Goal: Feedback & Contribution: Contribute content

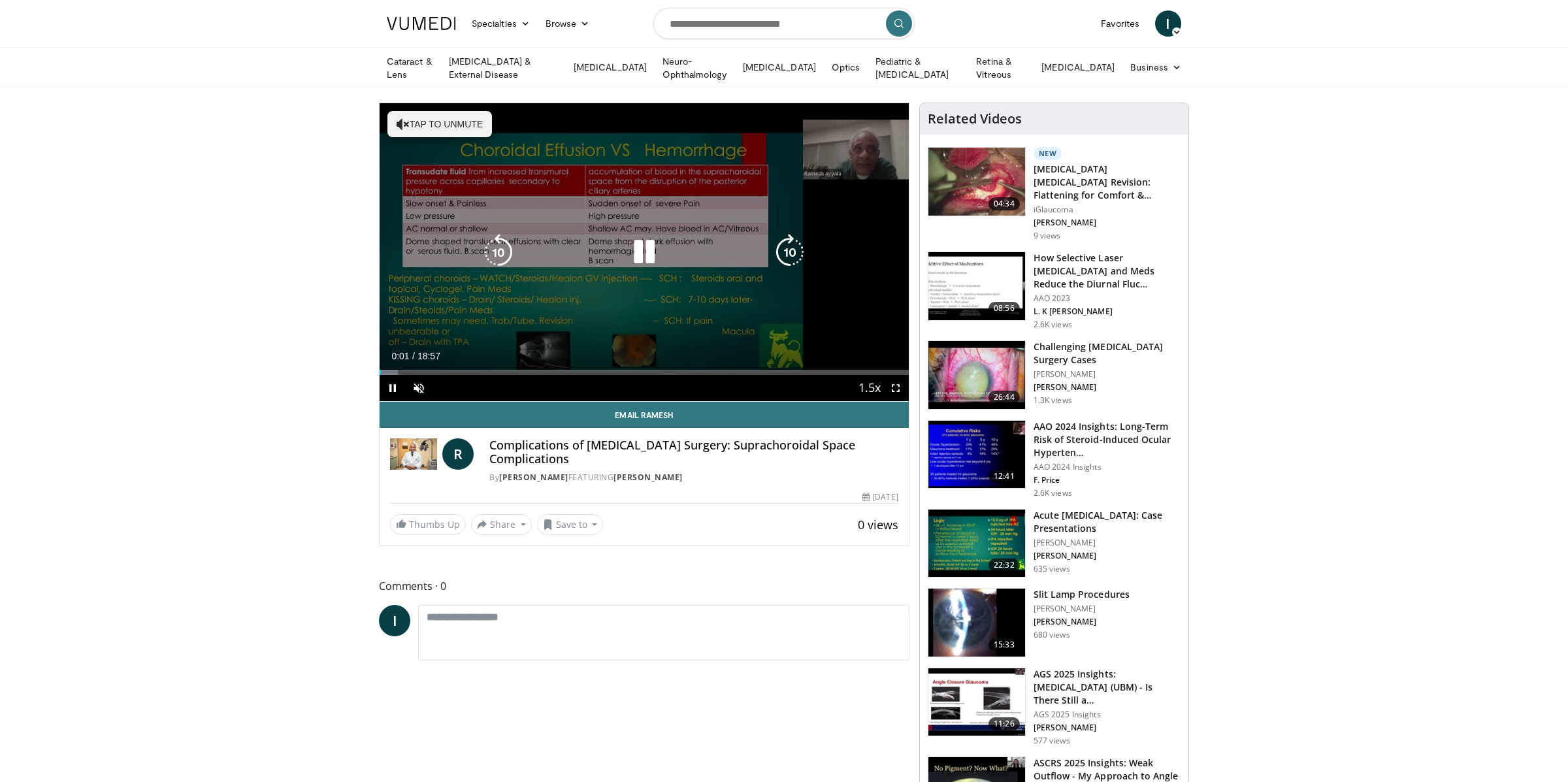
click at [637, 246] on icon "Video Player" at bounding box center [644, 252] width 37 height 37
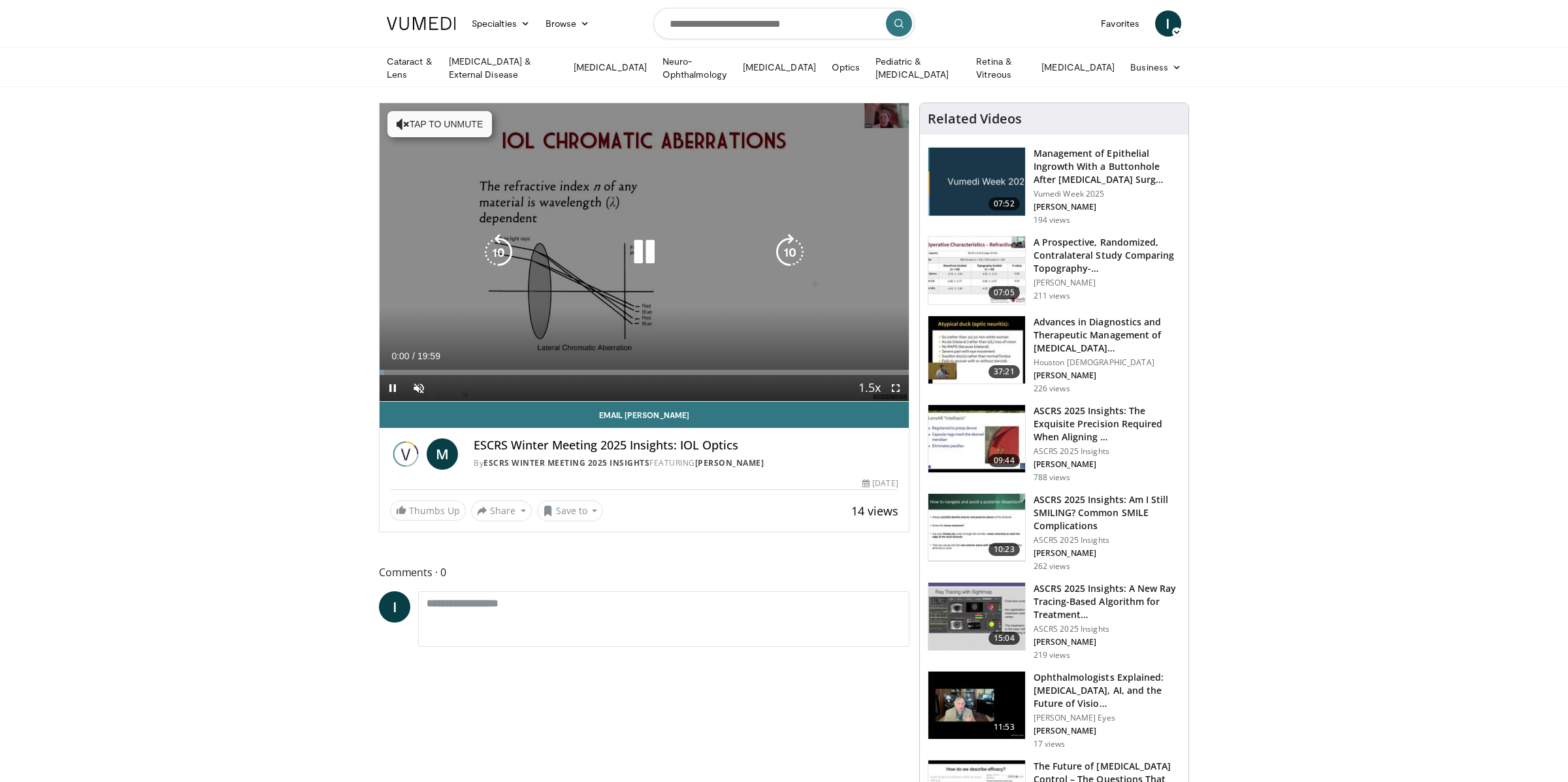
click at [642, 250] on icon "Video Player" at bounding box center [644, 252] width 37 height 37
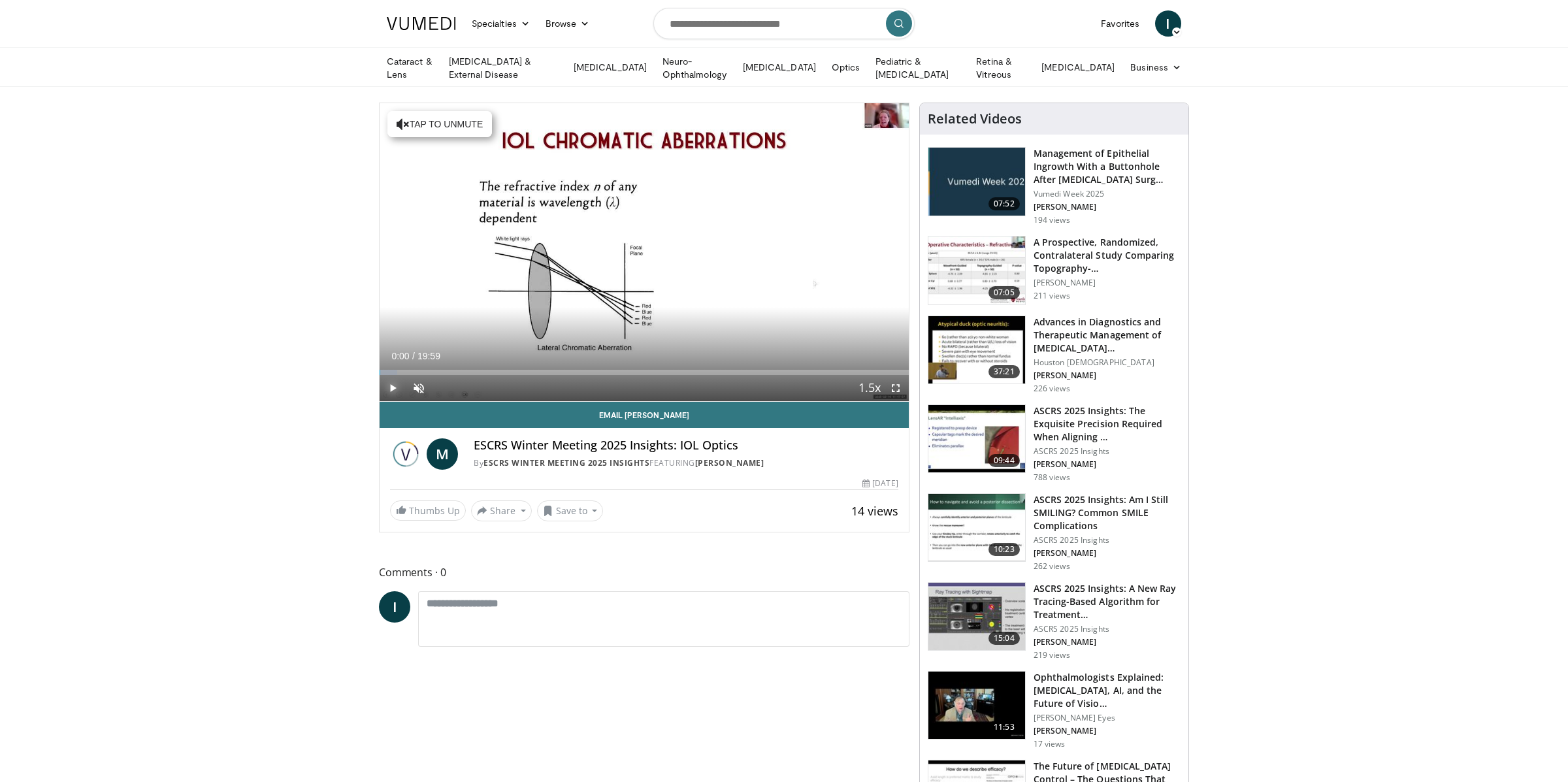
click at [394, 385] on span "Video Player" at bounding box center [393, 388] width 26 height 26
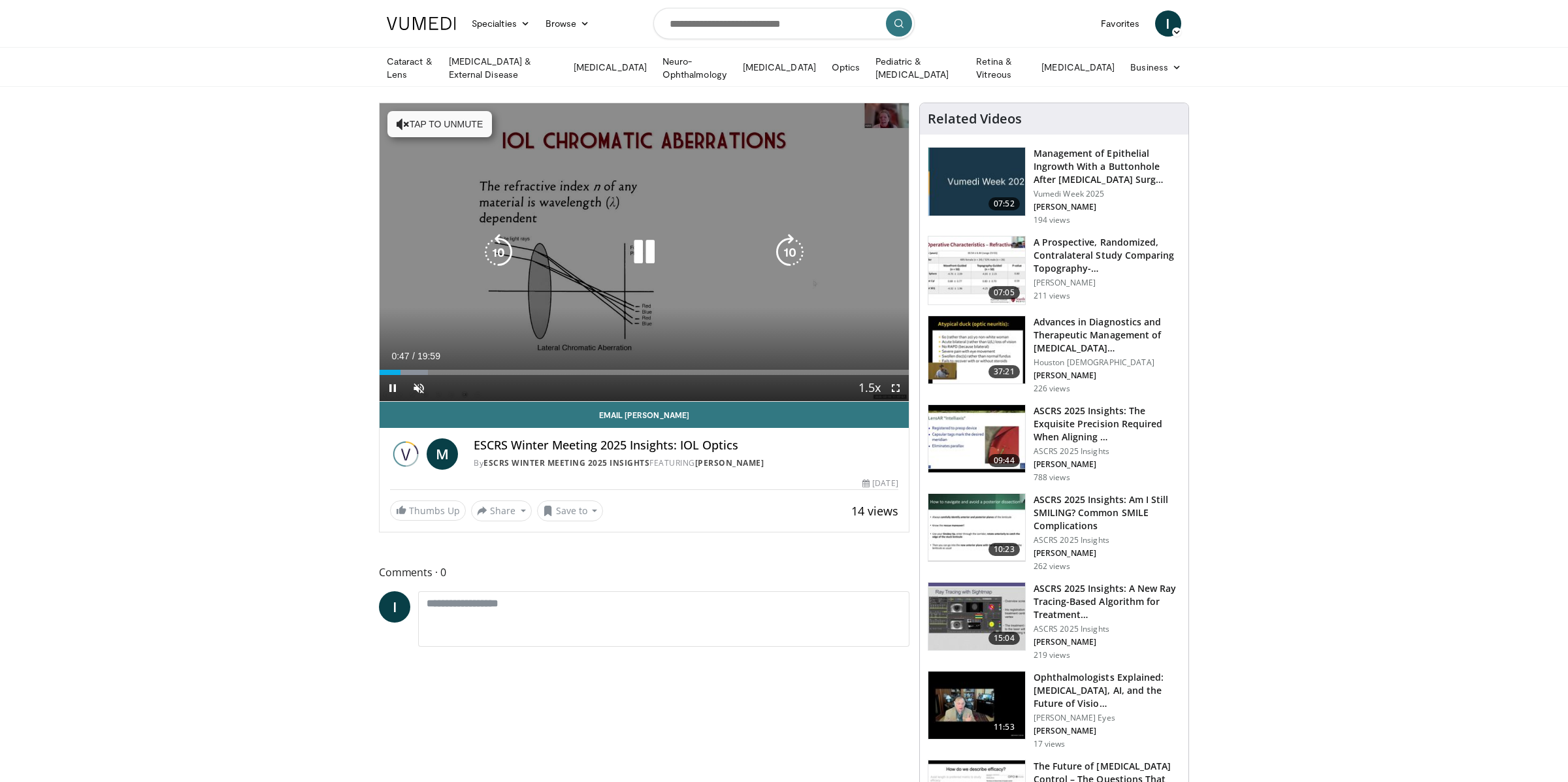
click at [646, 248] on icon "Video Player" at bounding box center [644, 252] width 37 height 37
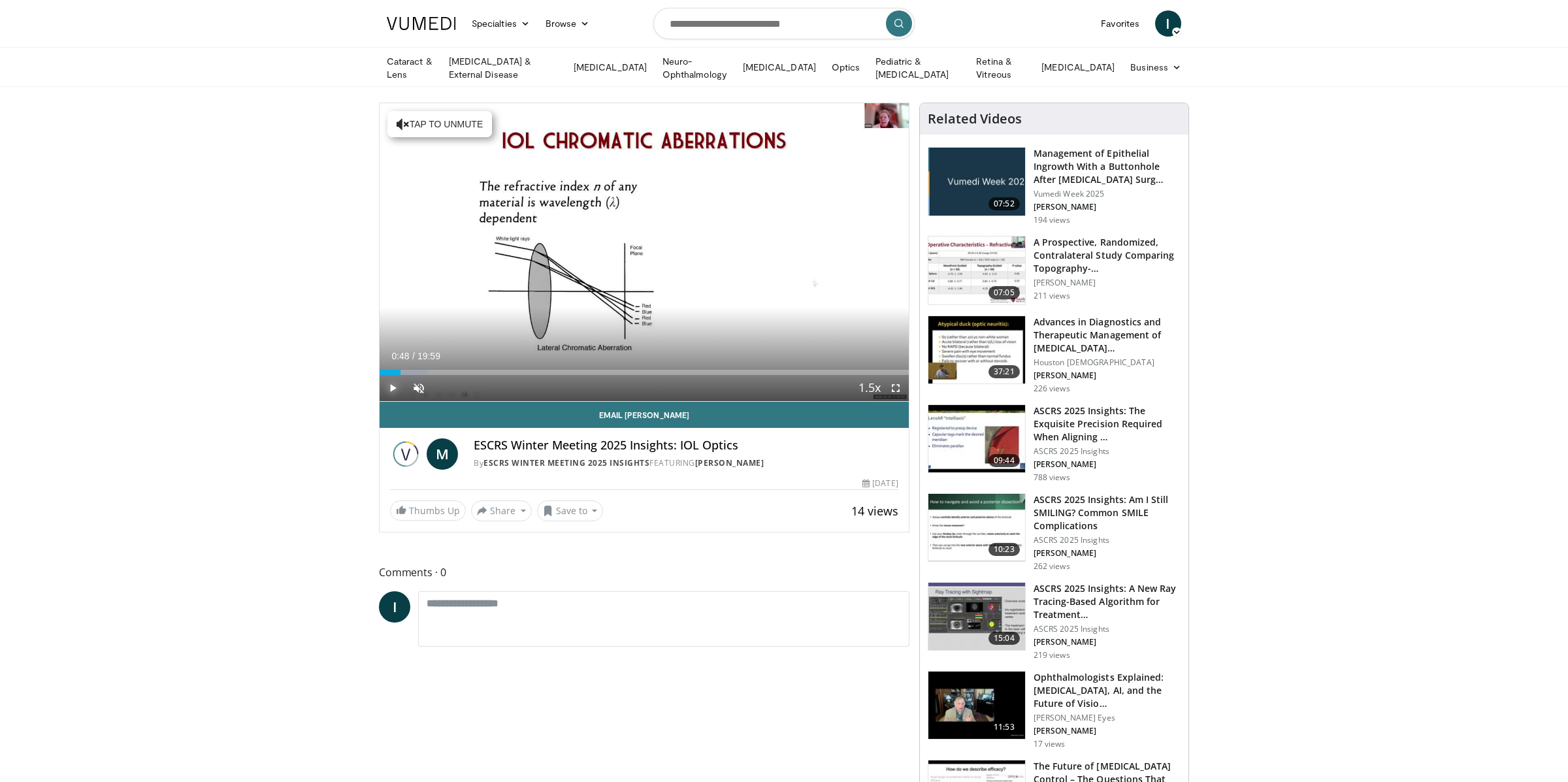
click at [401, 385] on span "Video Player" at bounding box center [393, 388] width 26 height 26
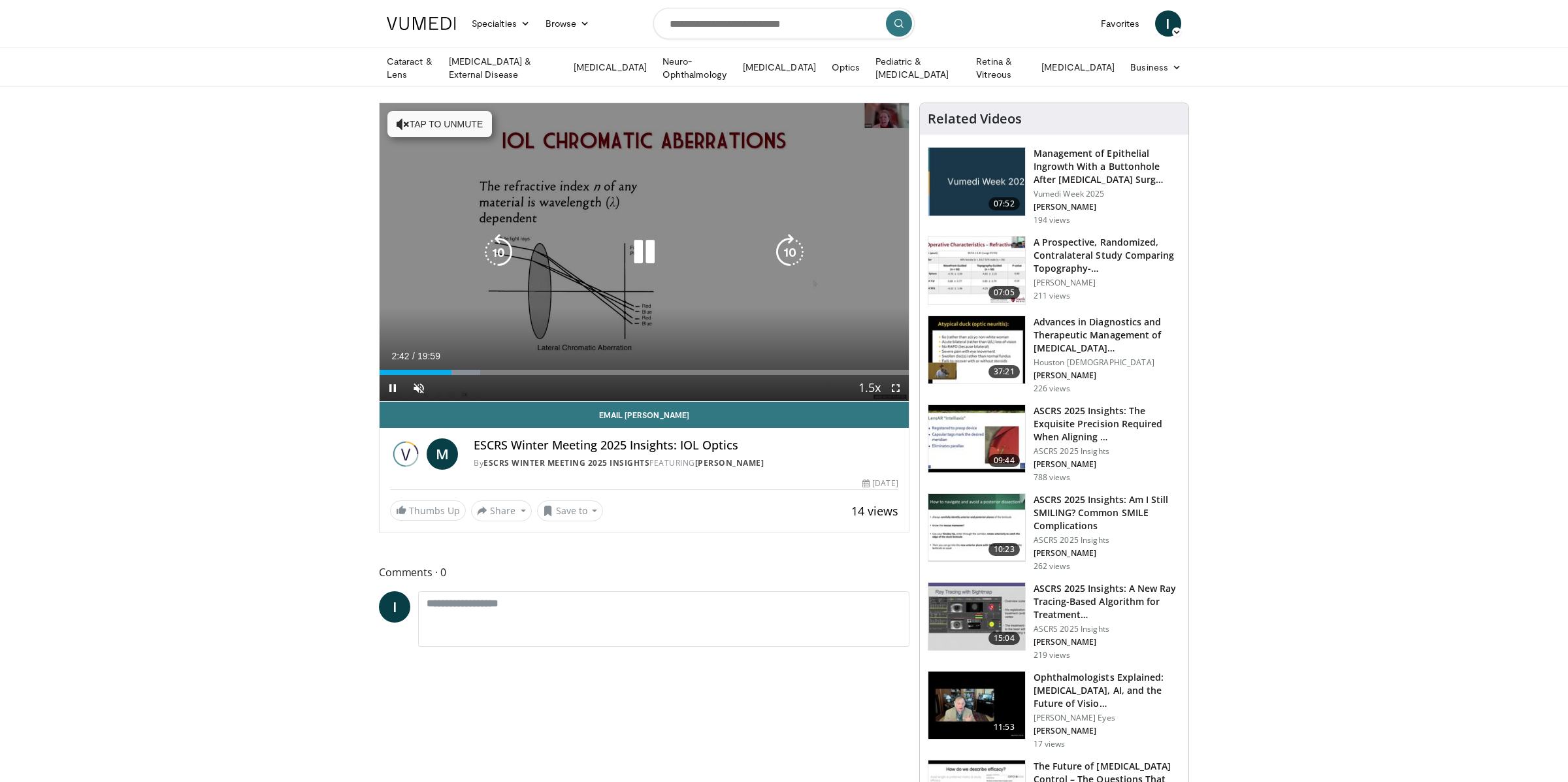
click at [581, 284] on div "10 seconds Tap to unmute" at bounding box center [644, 252] width 529 height 298
click at [568, 312] on div "10 seconds Tap to unmute" at bounding box center [644, 252] width 529 height 298
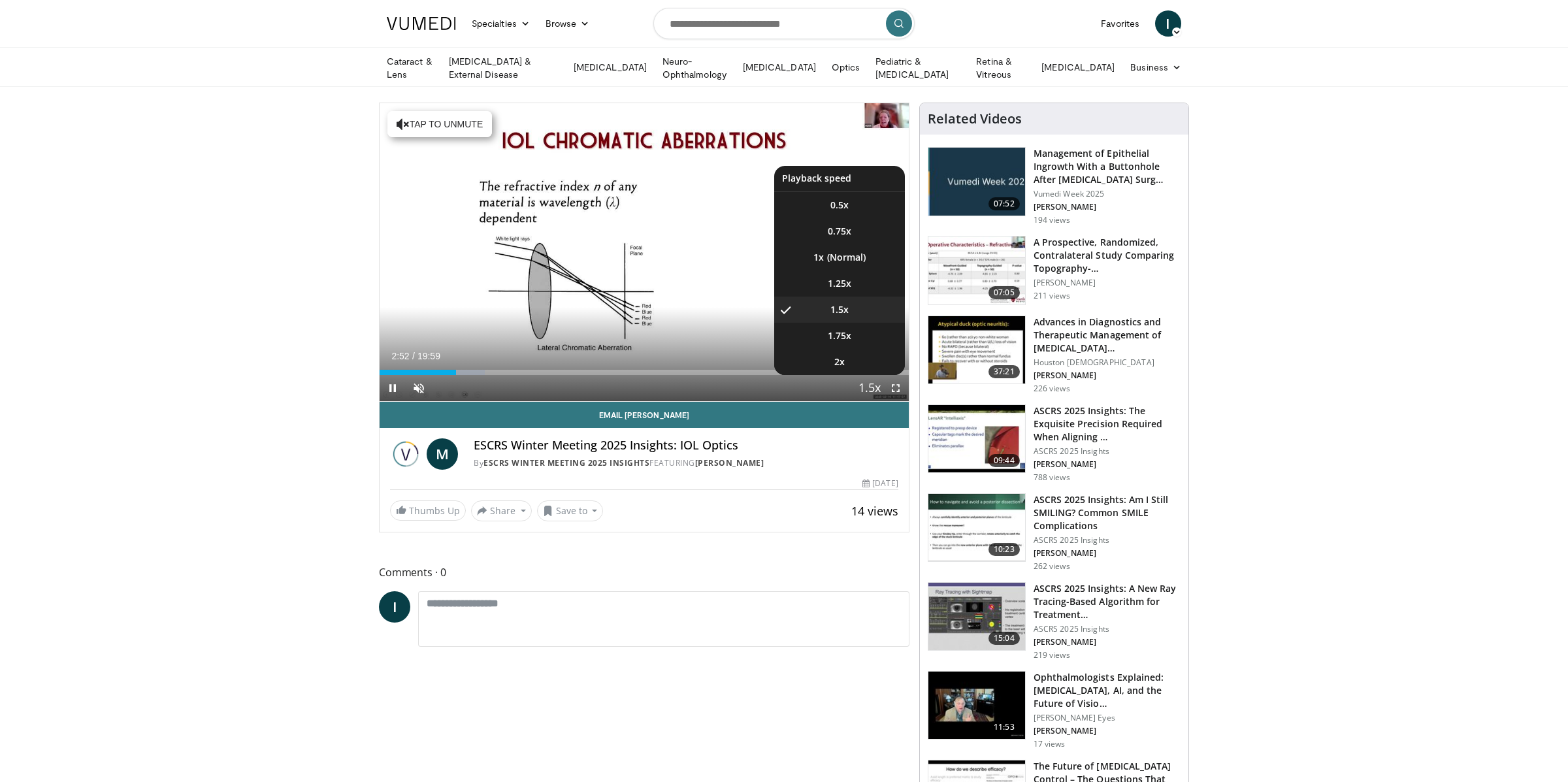
click at [866, 384] on span "Video Player" at bounding box center [869, 389] width 18 height 26
click at [847, 342] on li "1.75x" at bounding box center [839, 336] width 131 height 26
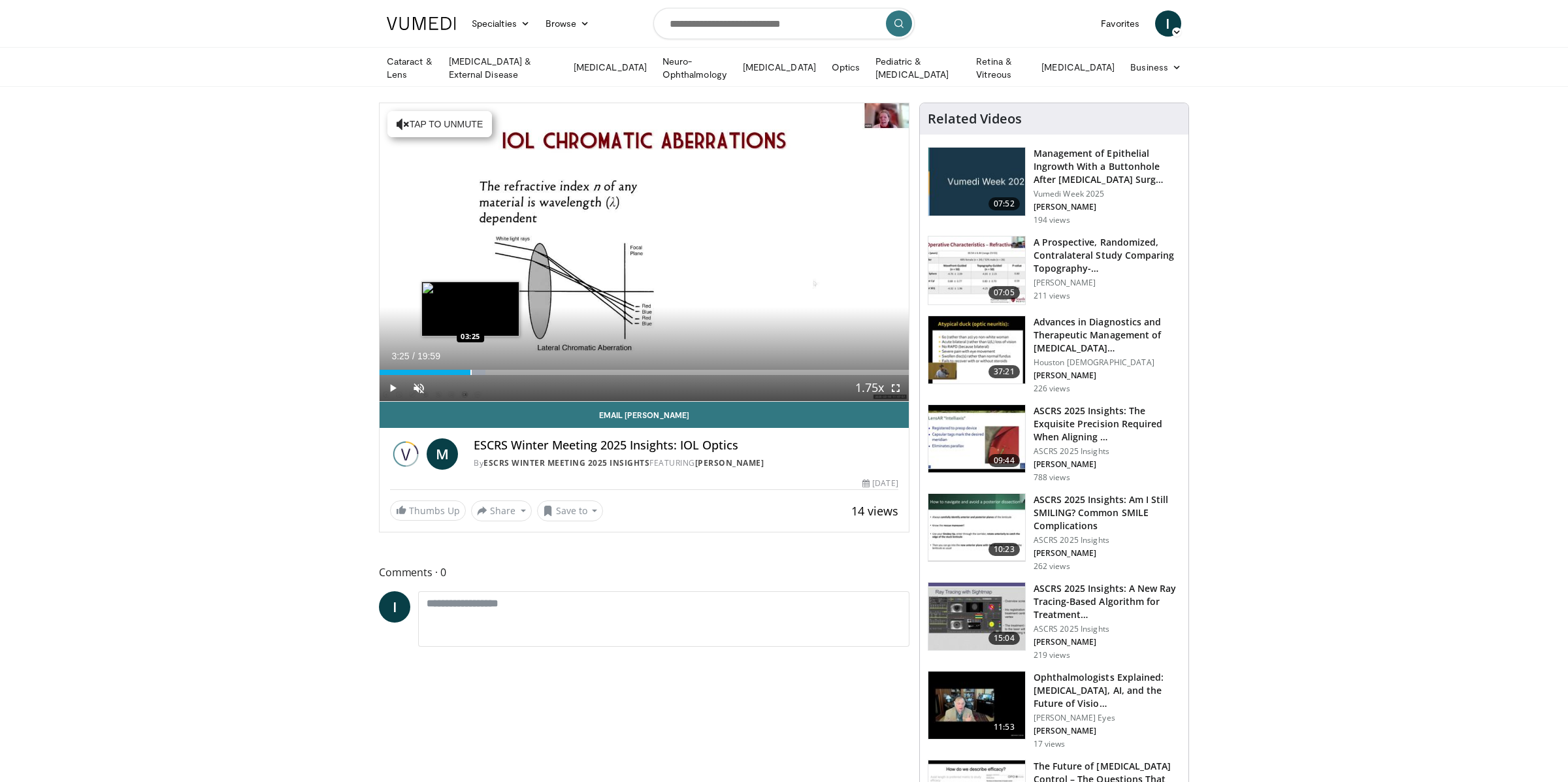
click at [470, 370] on div "Progress Bar" at bounding box center [471, 373] width 1 height 5
click at [511, 370] on div "Progress Bar" at bounding box center [511, 373] width 1 height 5
click at [533, 370] on div "Progress Bar" at bounding box center [534, 373] width 1 height 5
click at [489, 363] on div "Loaded : 70.05% 12:56 04:10" at bounding box center [644, 369] width 529 height 12
click at [481, 370] on div "Progress Bar" at bounding box center [481, 373] width 1 height 5
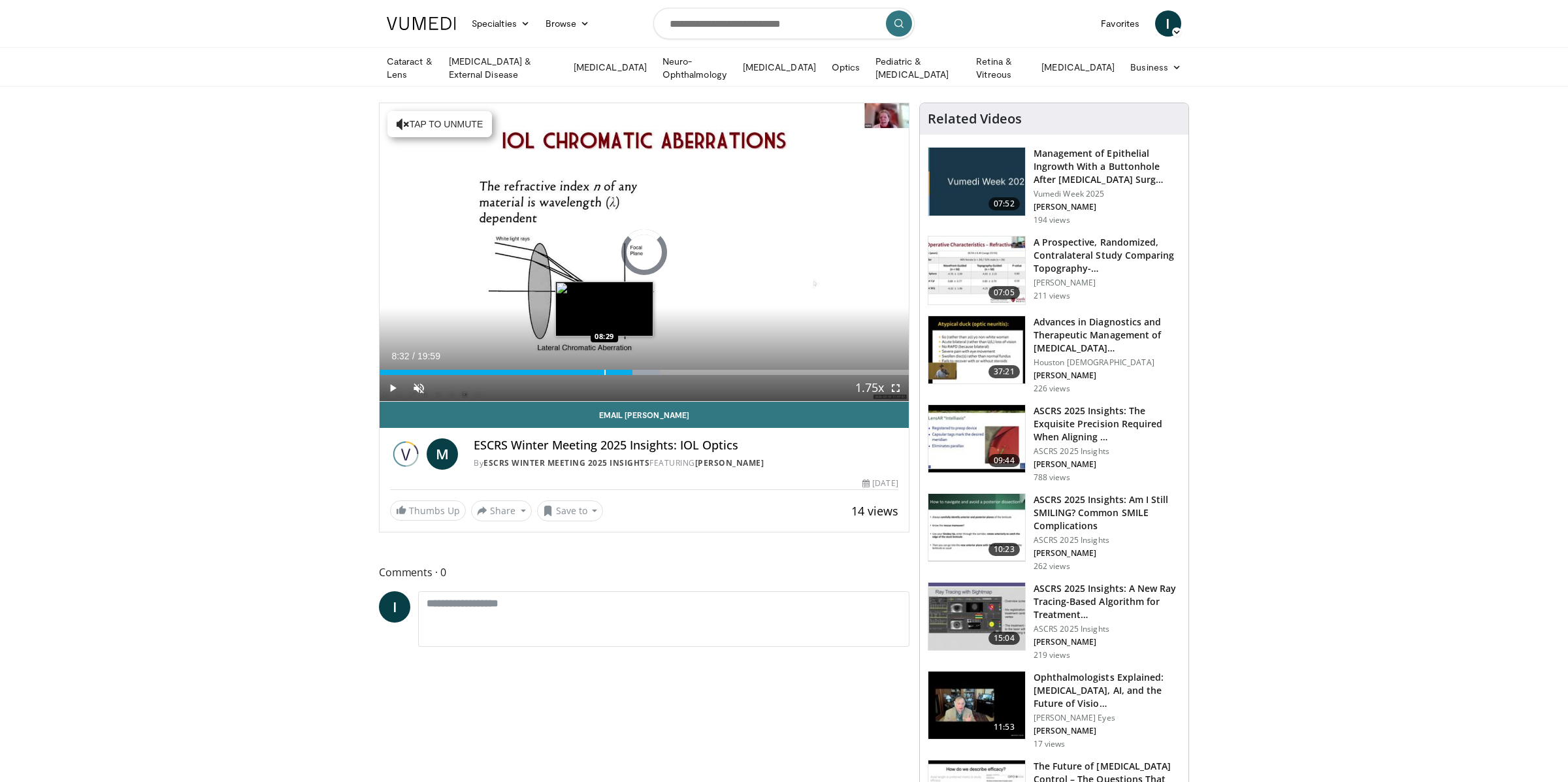
click at [605, 371] on div "Progress Bar" at bounding box center [605, 373] width 1 height 5
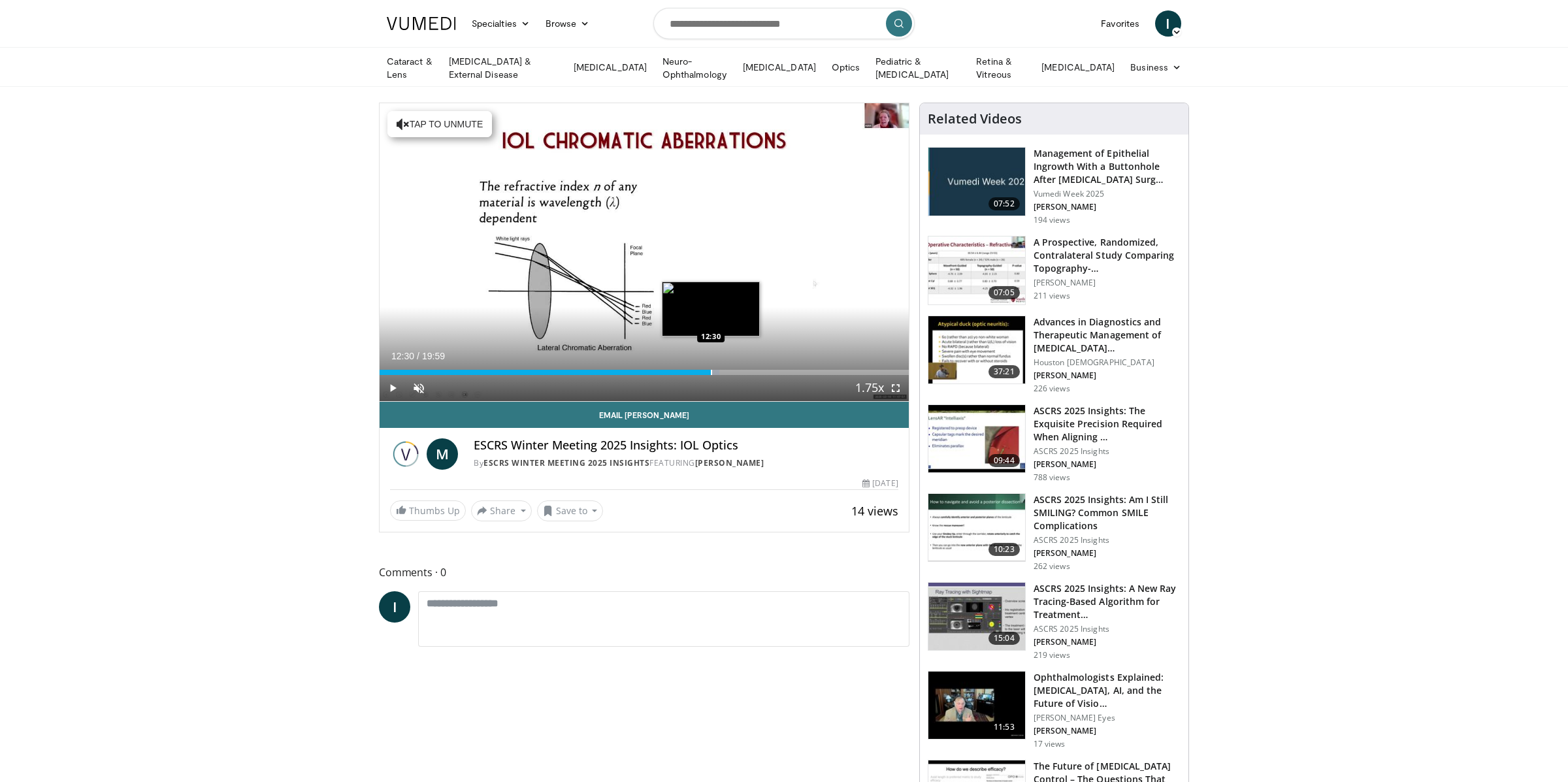
click at [711, 370] on div "Progress Bar" at bounding box center [712, 373] width 1 height 5
click at [746, 370] on div "Progress Bar" at bounding box center [746, 373] width 1 height 5
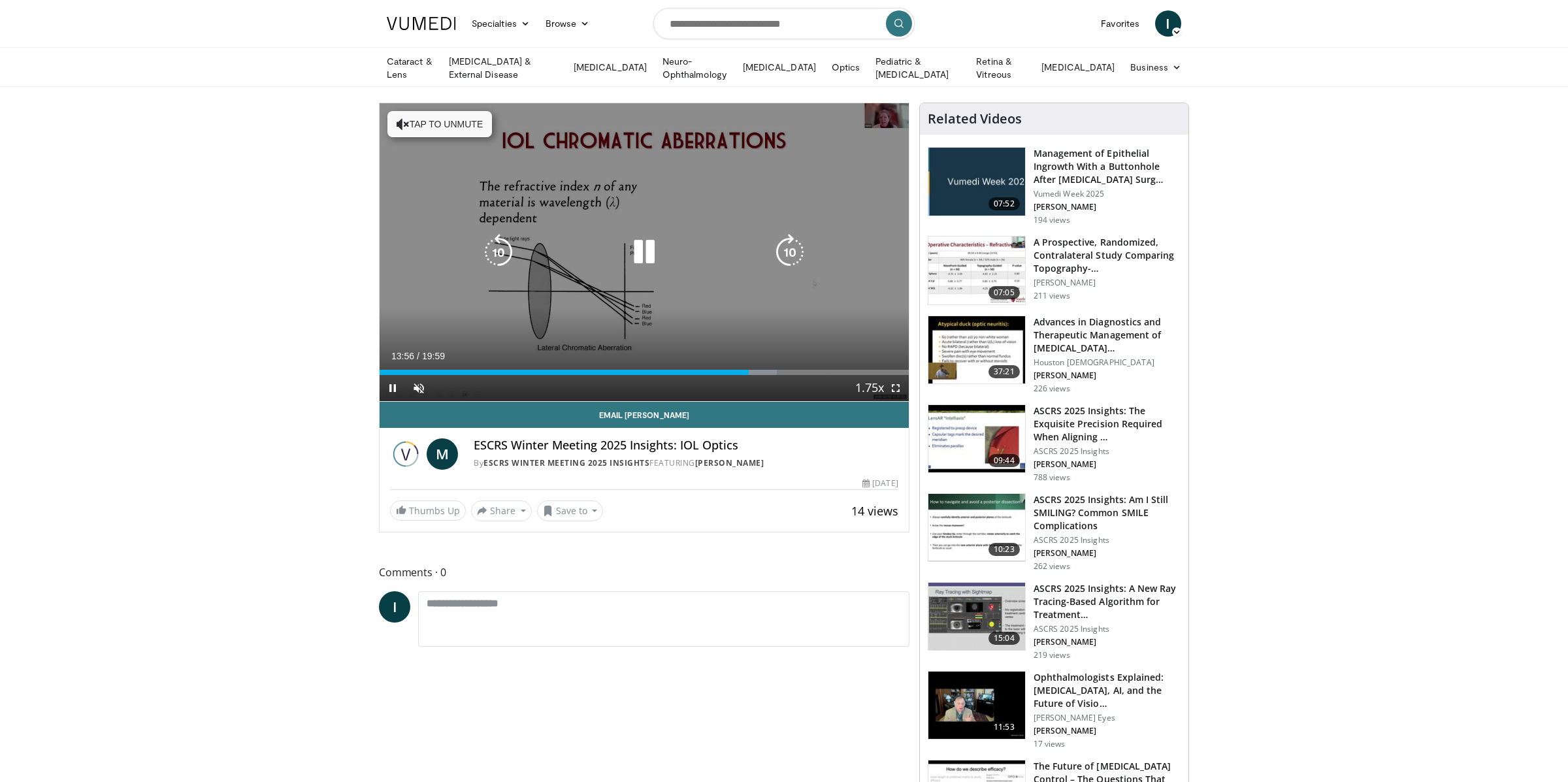
click at [797, 370] on div "Loaded : 75.05% 13:56 15:57" at bounding box center [644, 373] width 529 height 5
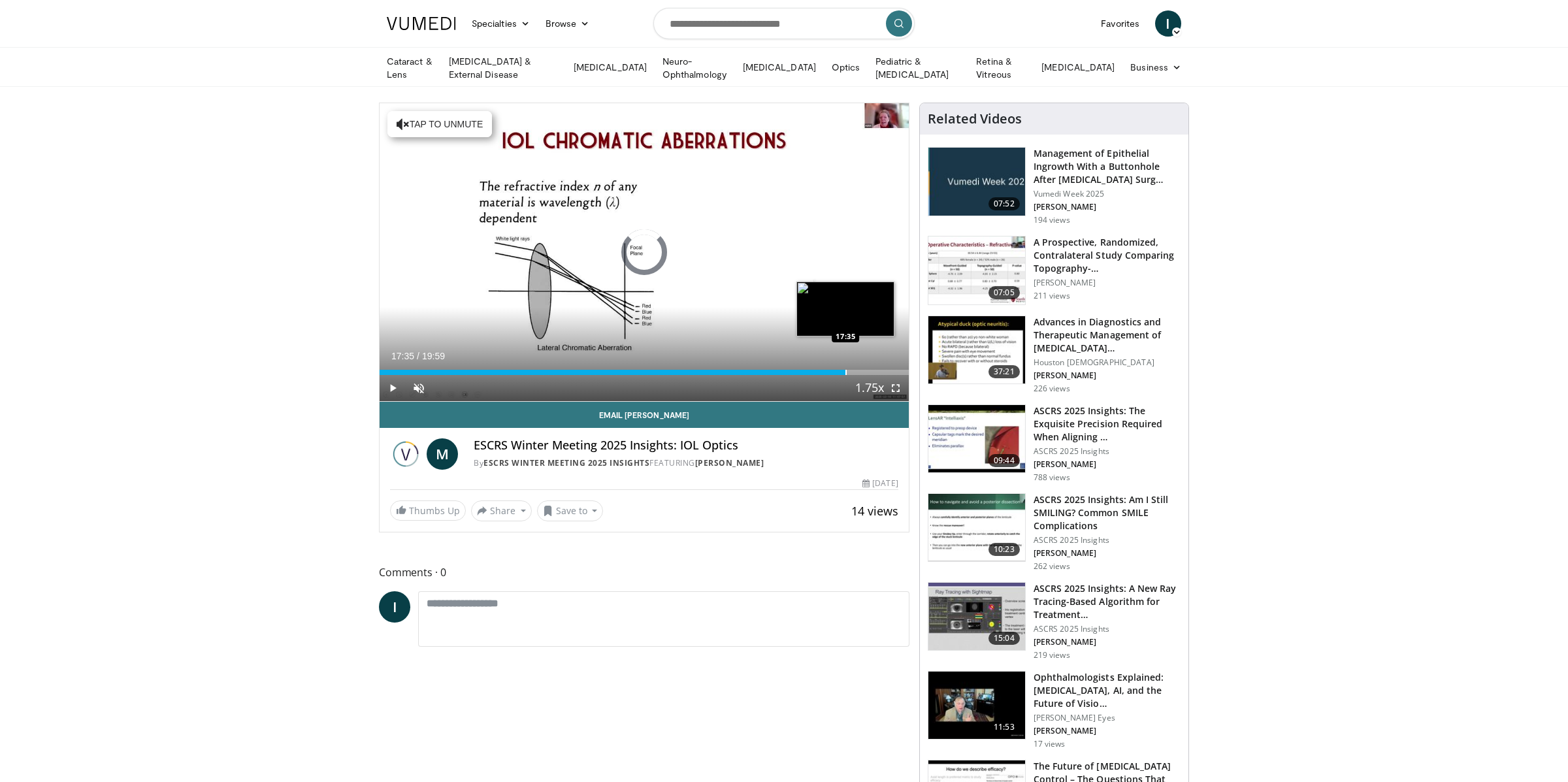
click at [845, 370] on div "Progress Bar" at bounding box center [846, 373] width 1 height 5
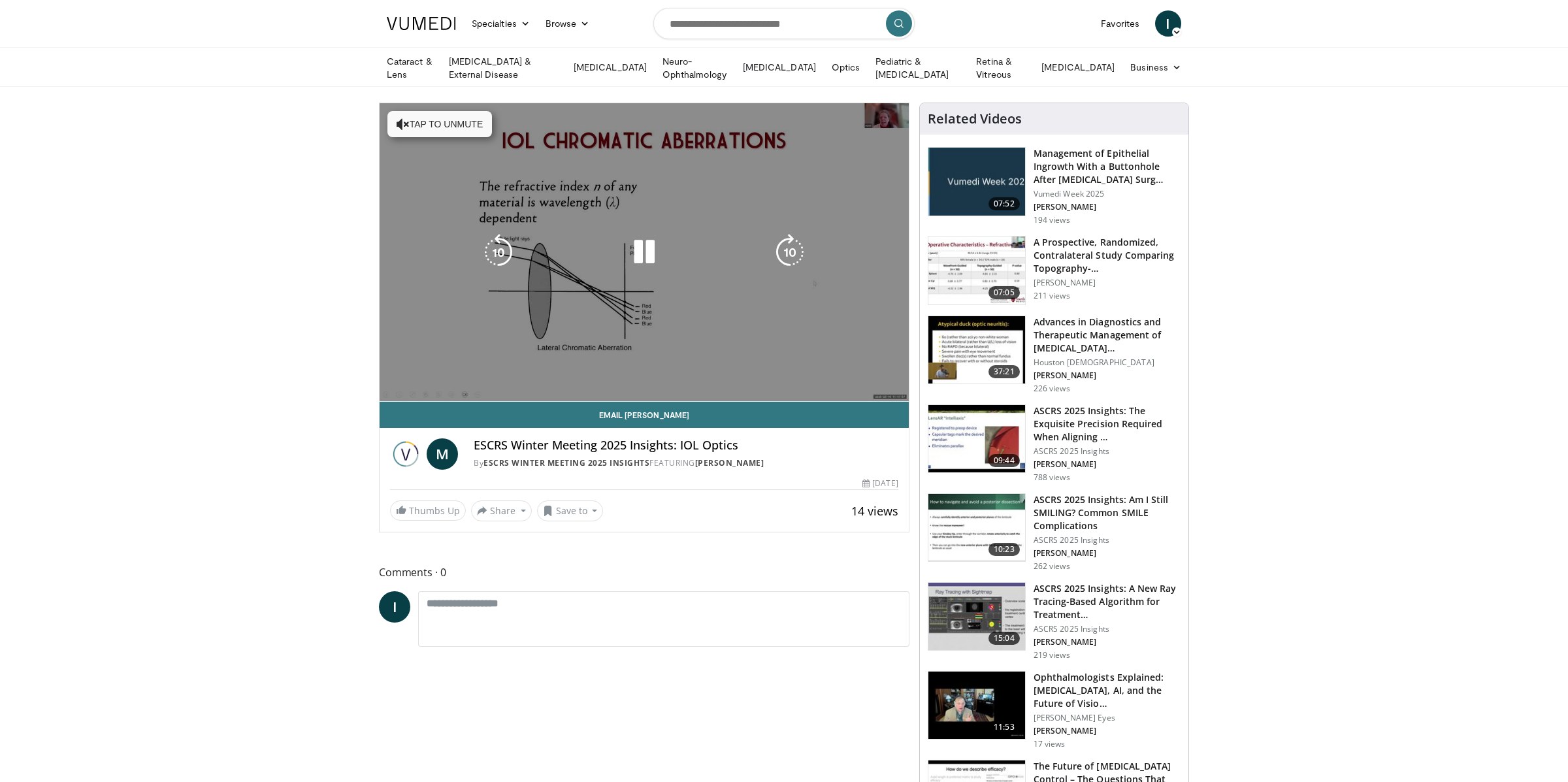
scroll to position [2, 0]
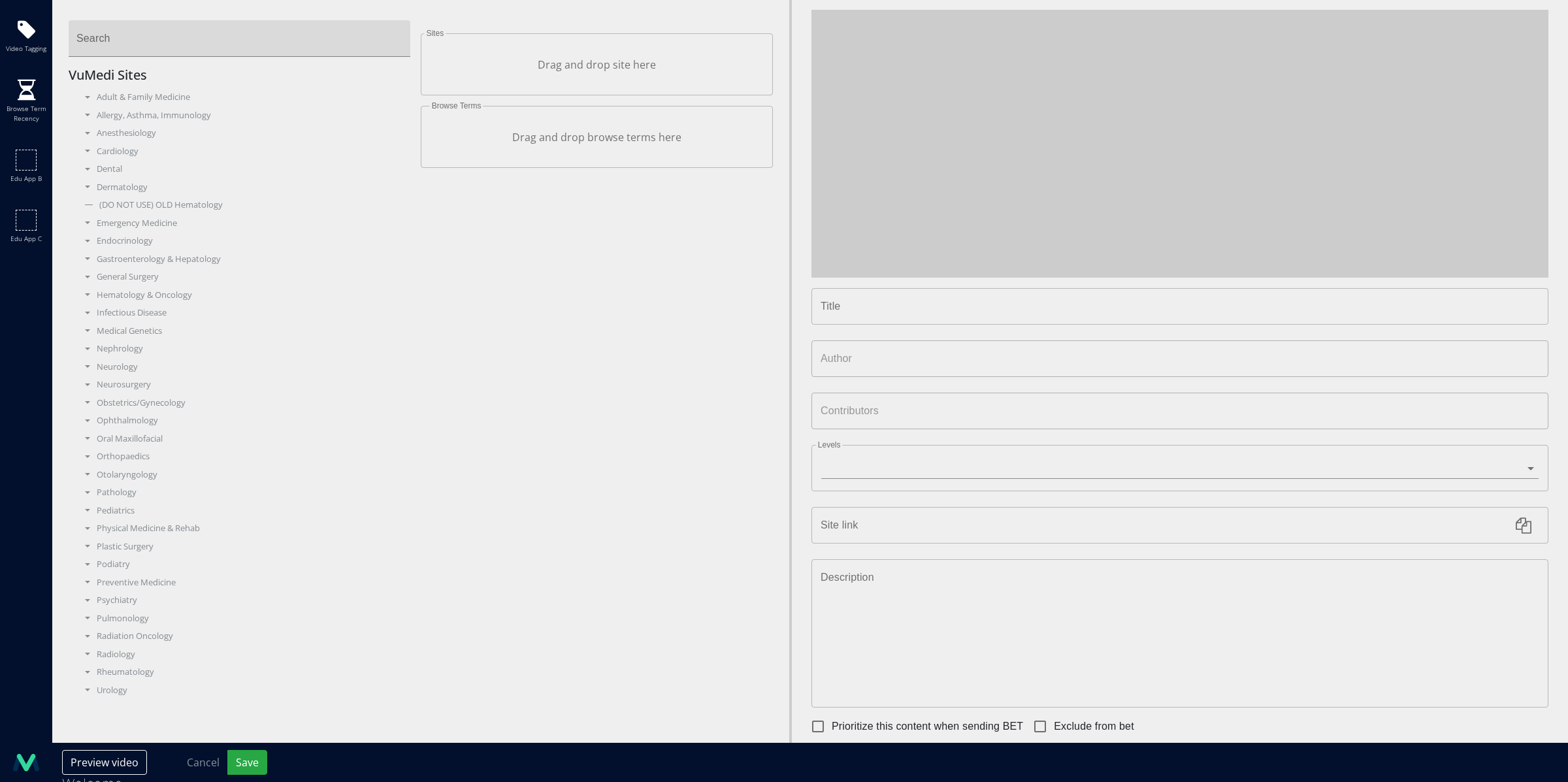
type input "**********"
type input "********"
type input "**********"
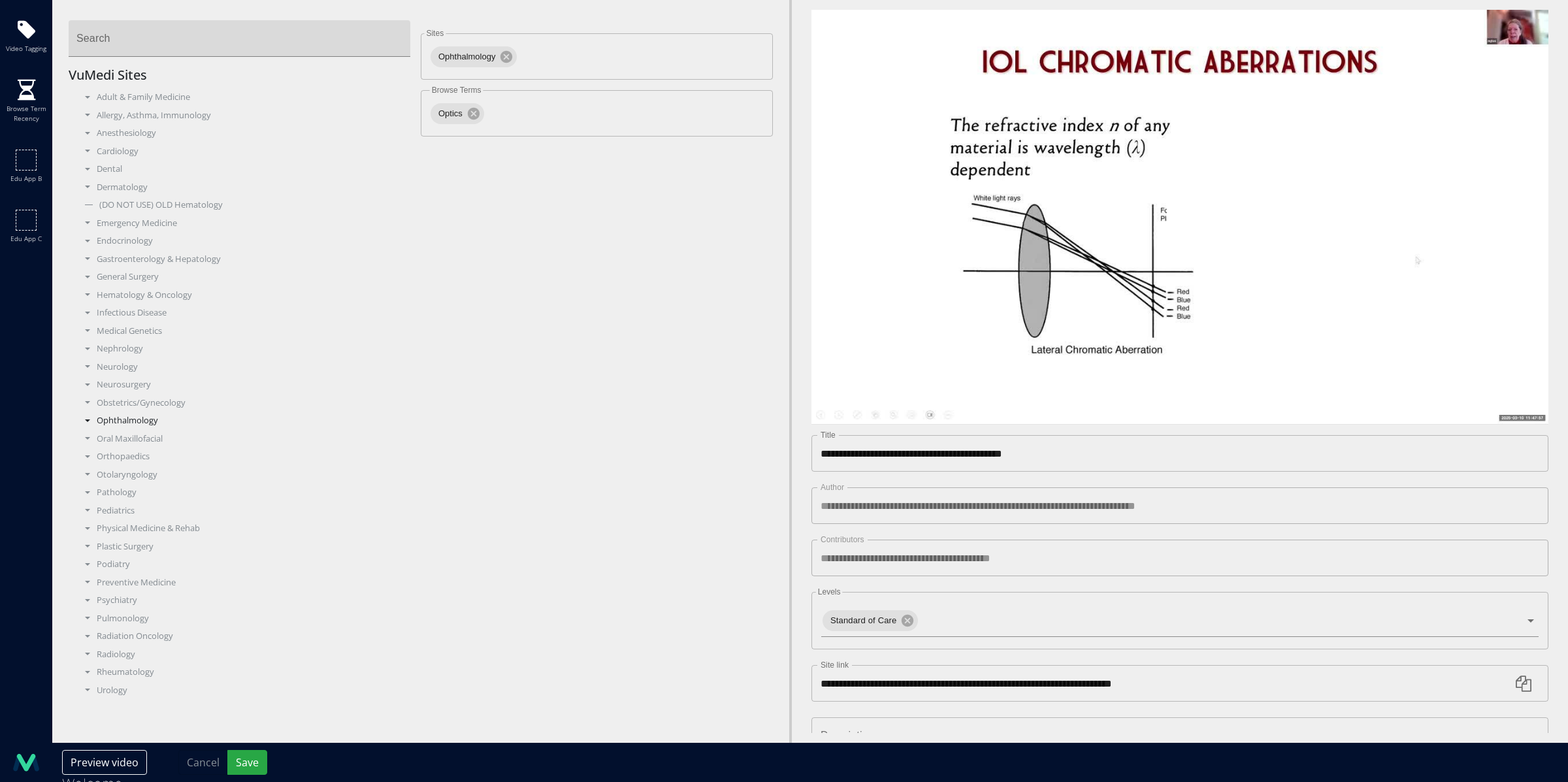
click at [105, 419] on div "Ophthalmology" at bounding box center [245, 421] width 333 height 13
click at [246, 766] on button "Save" at bounding box center [247, 763] width 40 height 25
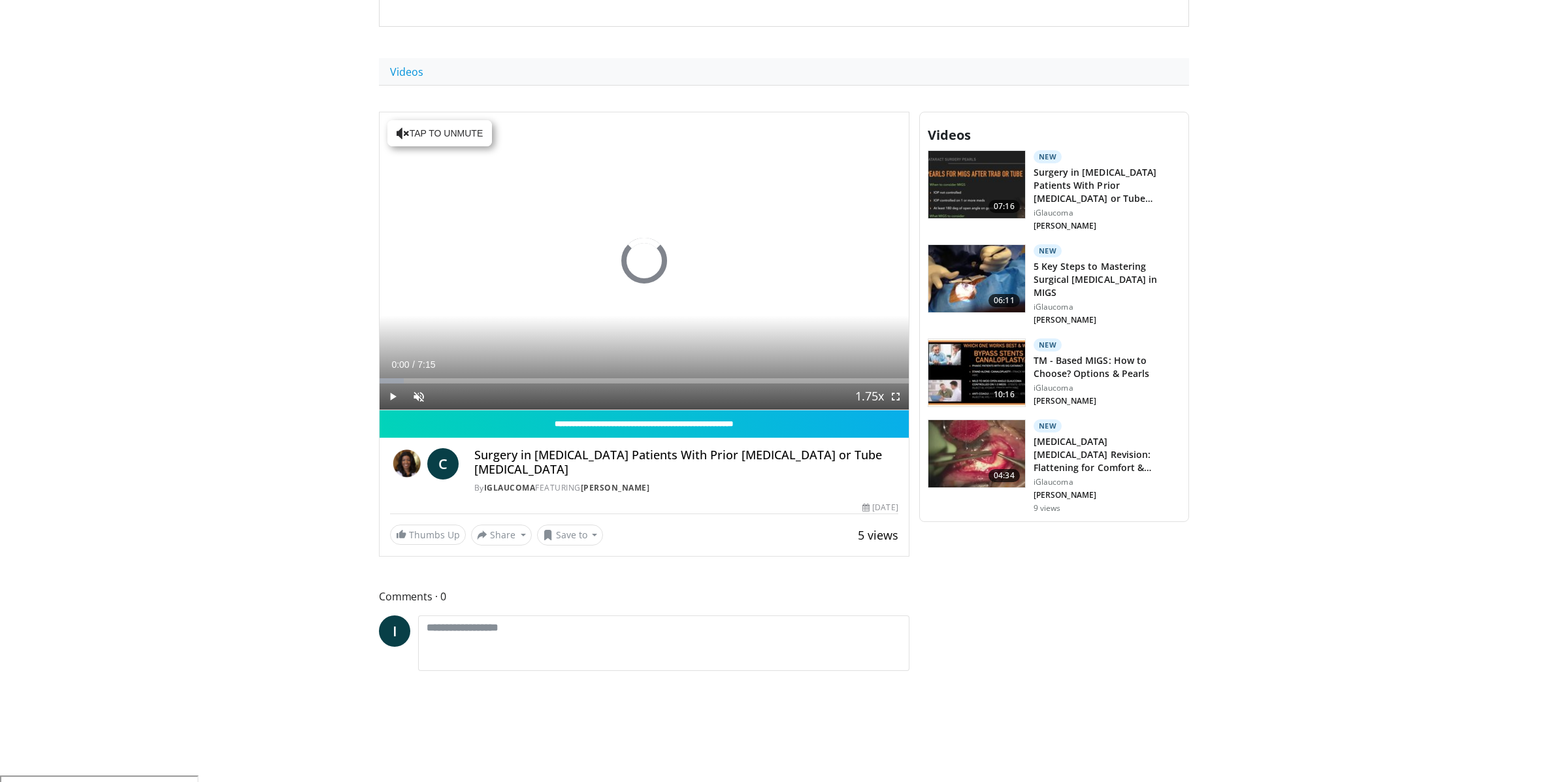
scroll to position [649, 0]
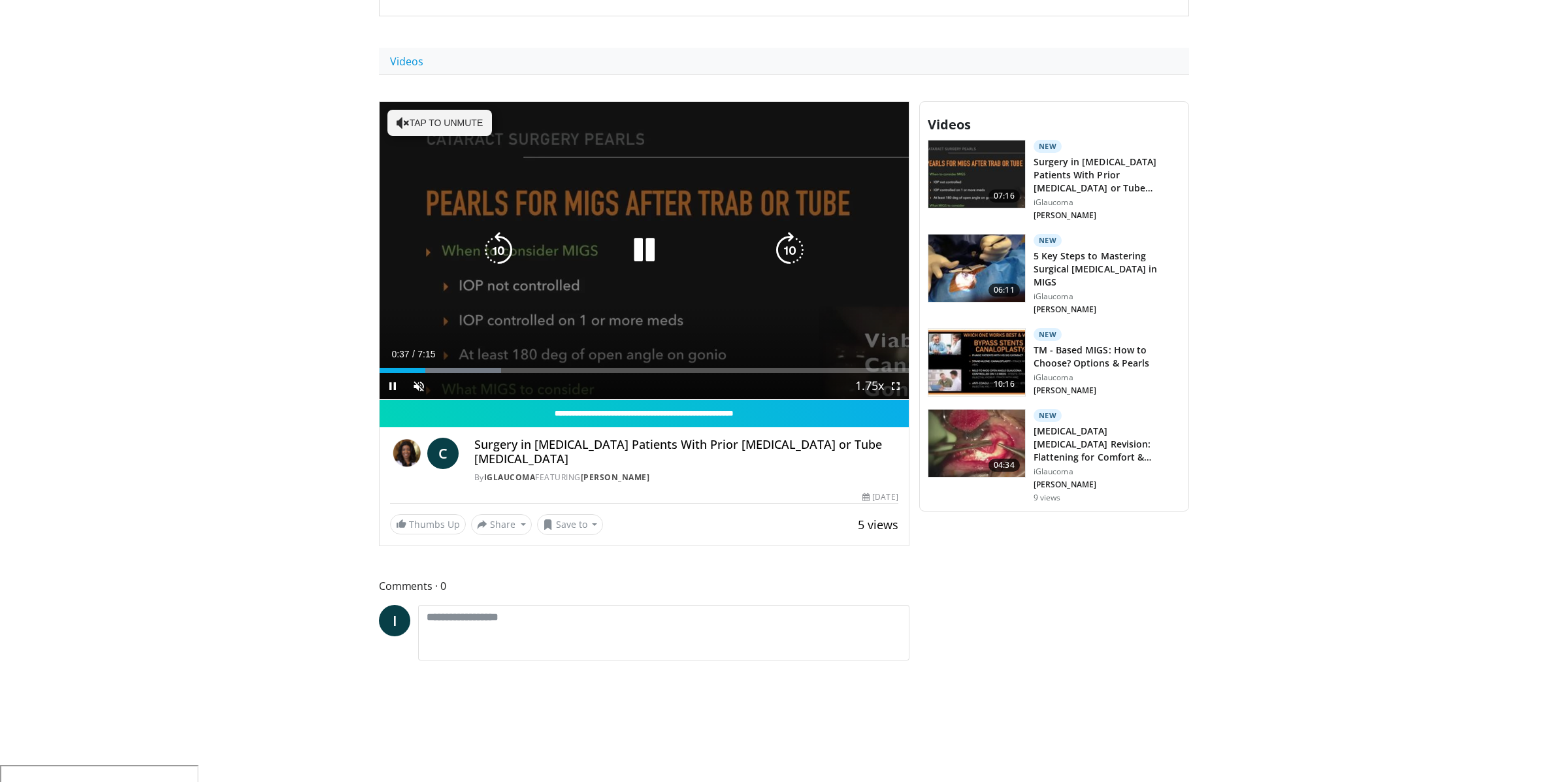
click at [649, 232] on icon "Video Player" at bounding box center [644, 250] width 37 height 37
